Goal: Task Accomplishment & Management: Complete application form

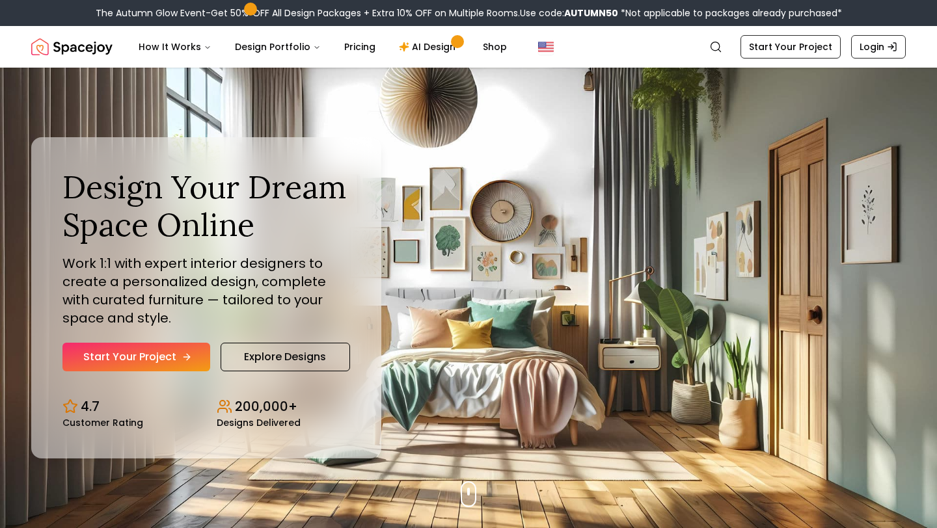
click at [150, 358] on link "Start Your Project" at bounding box center [136, 357] width 148 height 29
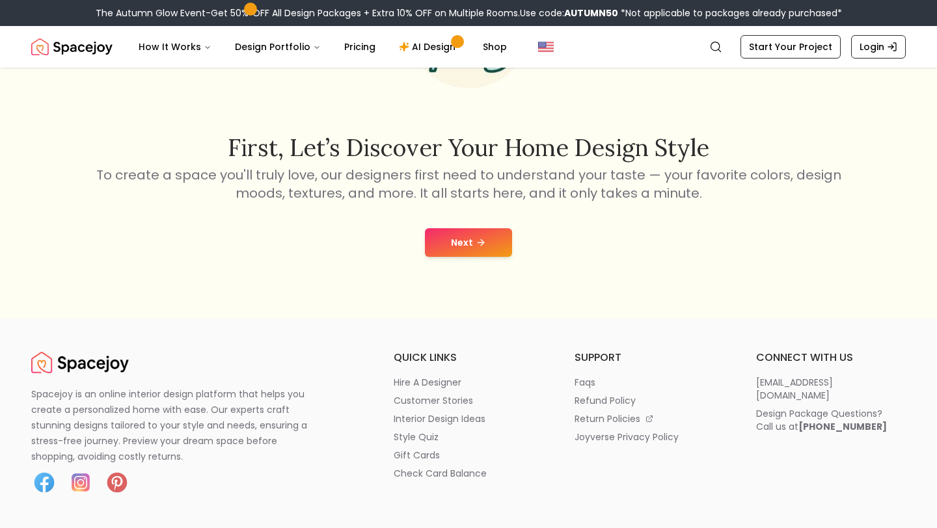
scroll to position [241, 0]
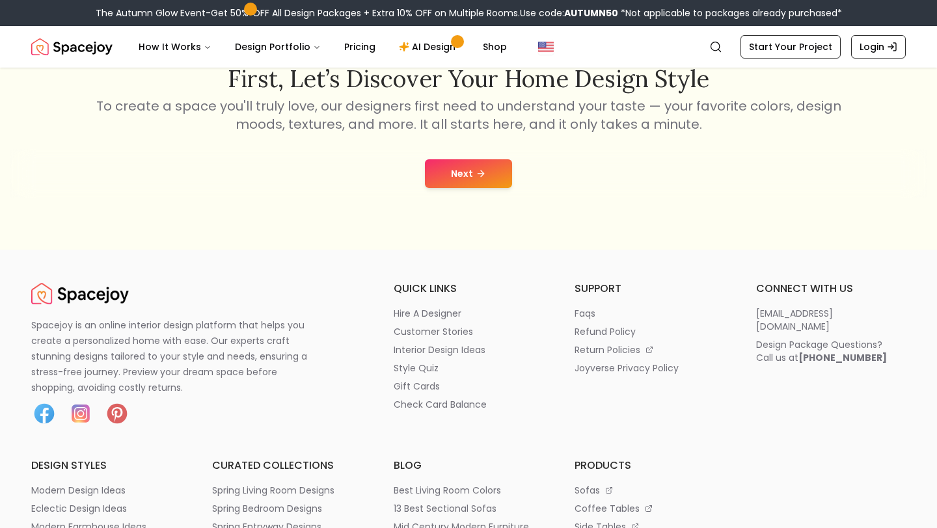
click at [463, 183] on button "Next" at bounding box center [468, 173] width 87 height 29
